Goal: Transaction & Acquisition: Purchase product/service

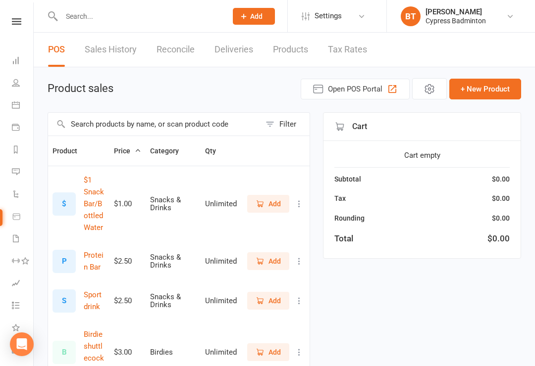
select select "100"
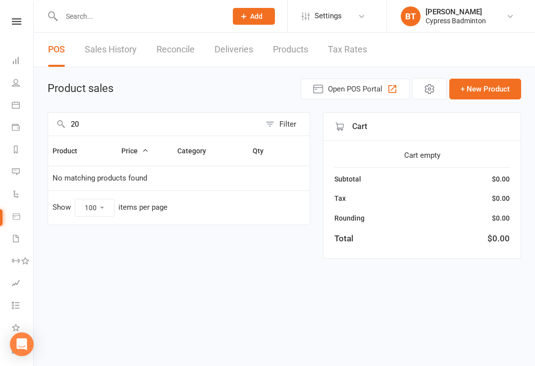
type input "2"
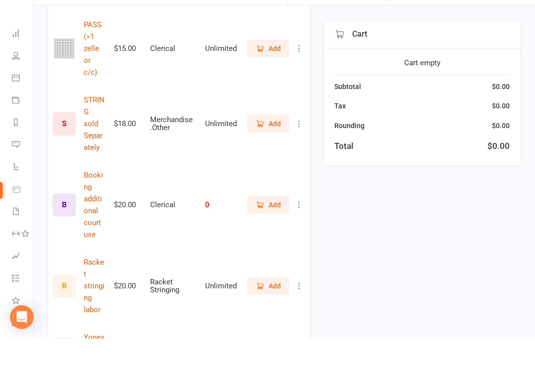
scroll to position [714, 0]
click at [273, 308] on span "Add" at bounding box center [274, 313] width 12 height 11
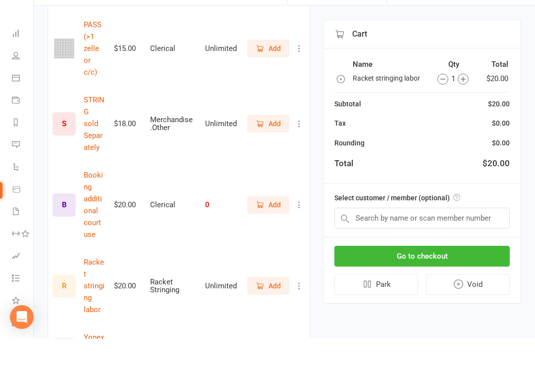
scroll to position [742, 0]
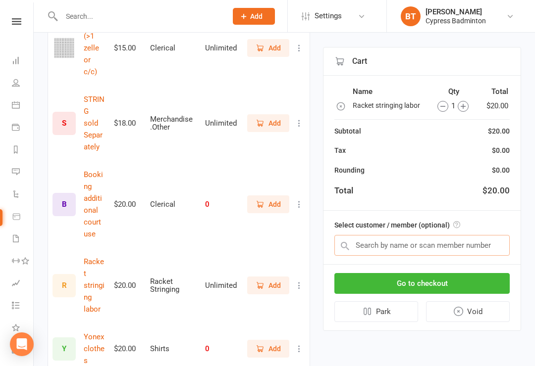
click at [367, 248] on input "text" at bounding box center [421, 245] width 175 height 21
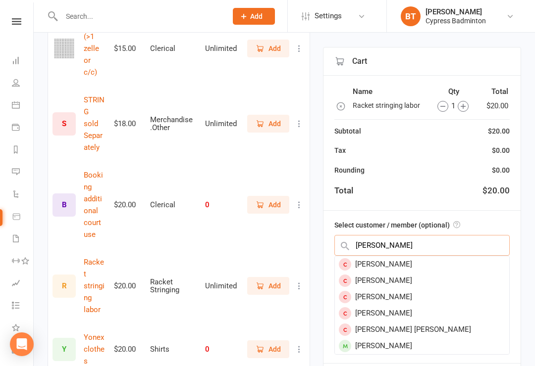
type input "Thomas"
click at [401, 344] on div "[PERSON_NAME]" at bounding box center [422, 346] width 174 height 16
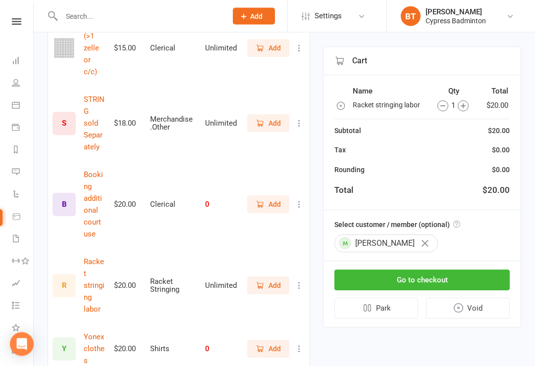
click at [376, 277] on button "Go to checkout" at bounding box center [421, 280] width 175 height 21
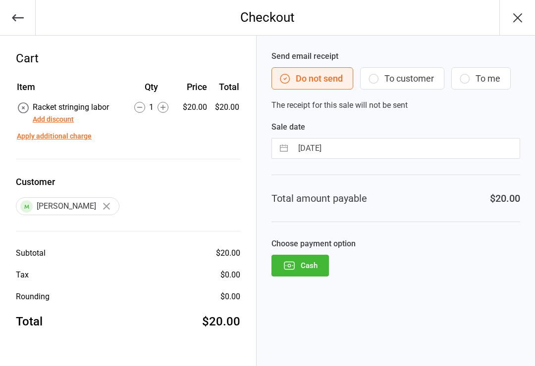
click at [50, 121] on button "Add discount" at bounding box center [53, 119] width 41 height 10
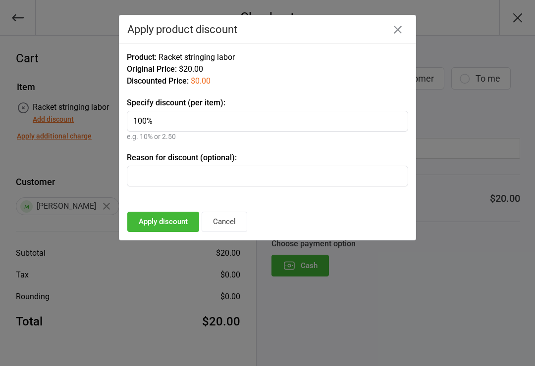
type input "100%"
click at [150, 174] on input "text" at bounding box center [267, 176] width 281 height 21
type input "s"
type input "Labor on string cash"
click at [162, 222] on button "Apply discount" at bounding box center [163, 222] width 72 height 20
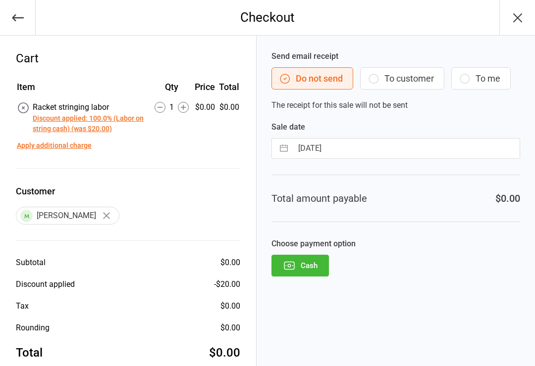
click at [307, 267] on button "Cash" at bounding box center [299, 266] width 57 height 22
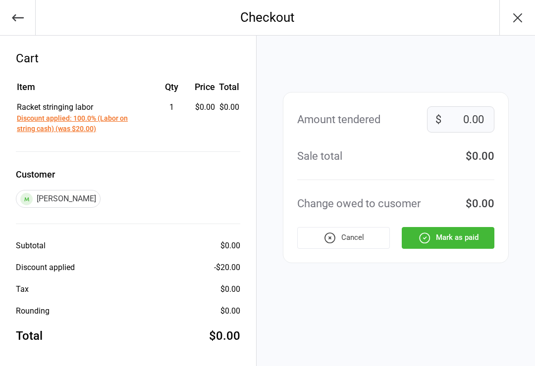
click at [439, 243] on button "Mark as paid" at bounding box center [447, 238] width 93 height 22
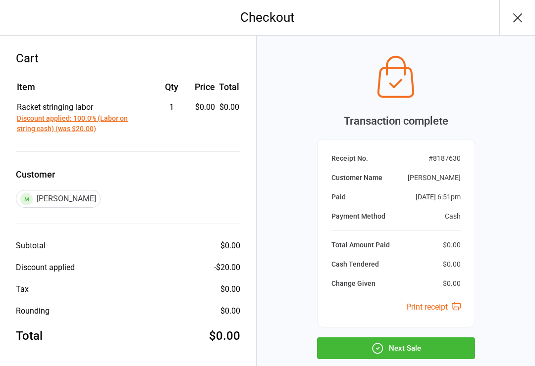
click at [370, 354] on button "Next Sale" at bounding box center [396, 349] width 158 height 22
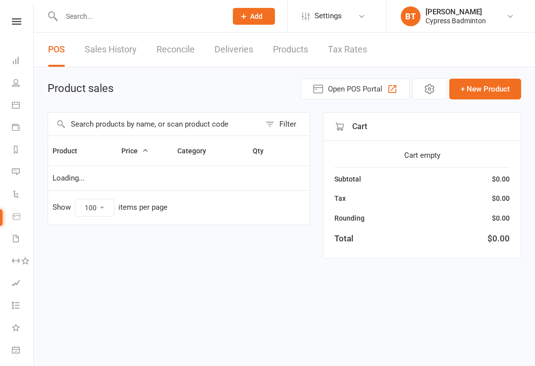
select select "100"
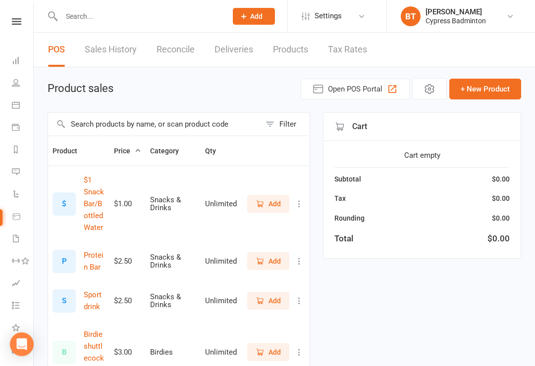
click at [123, 53] on link "Sales History" at bounding box center [111, 50] width 52 height 34
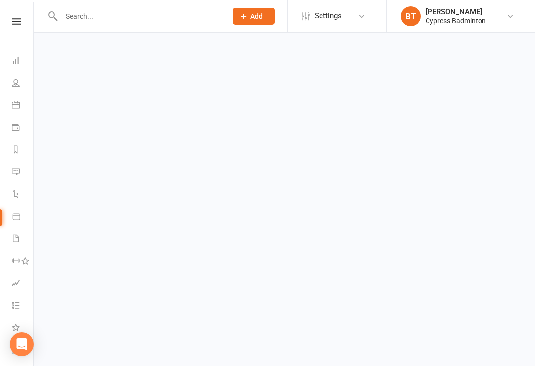
select select "100"
